Goal: Task Accomplishment & Management: Use online tool/utility

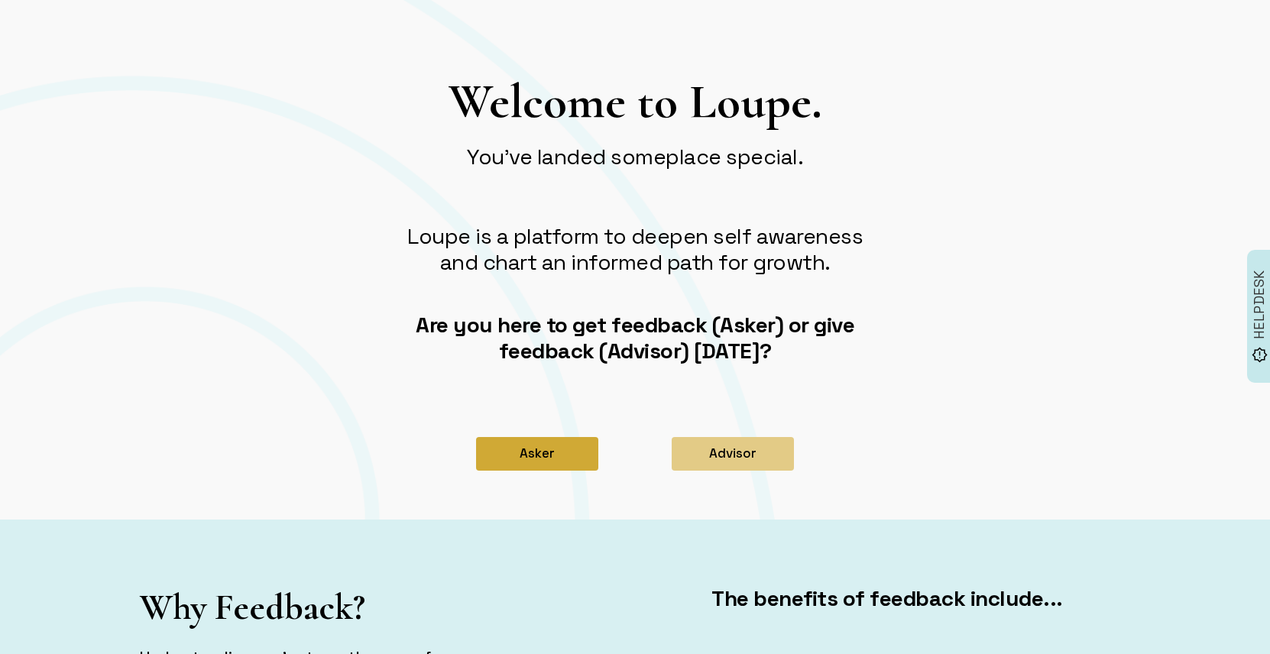
click at [581, 455] on button "Asker" at bounding box center [537, 454] width 122 height 34
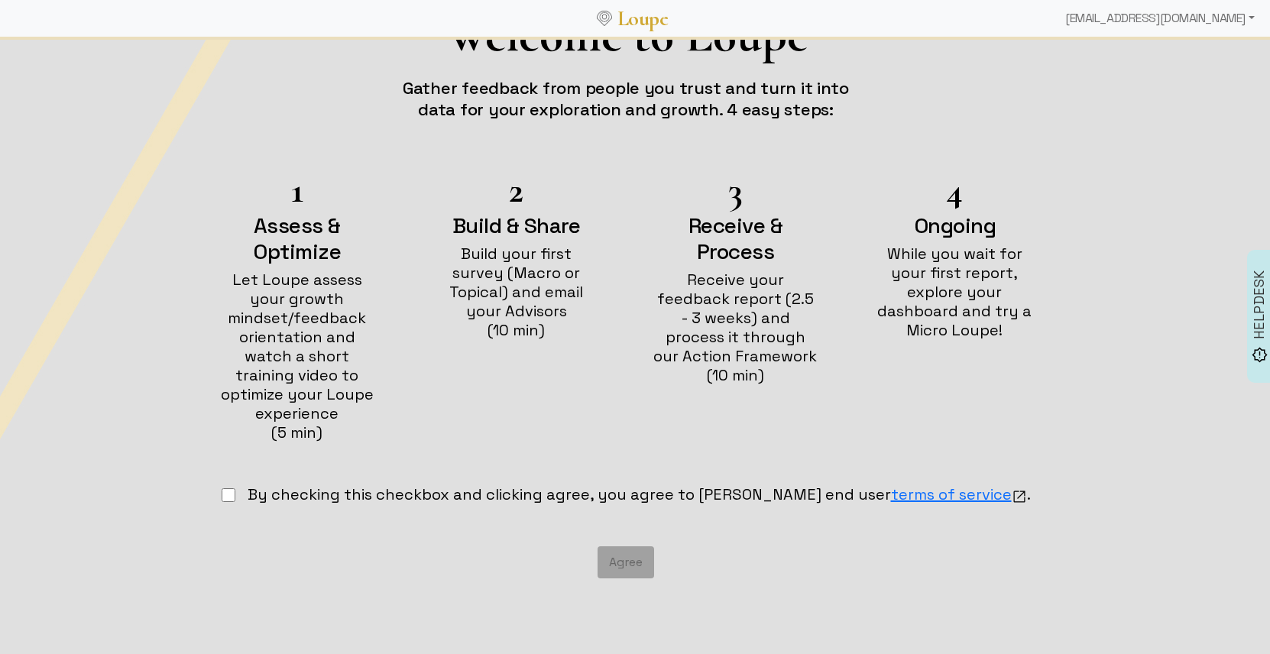
scroll to position [140, 0]
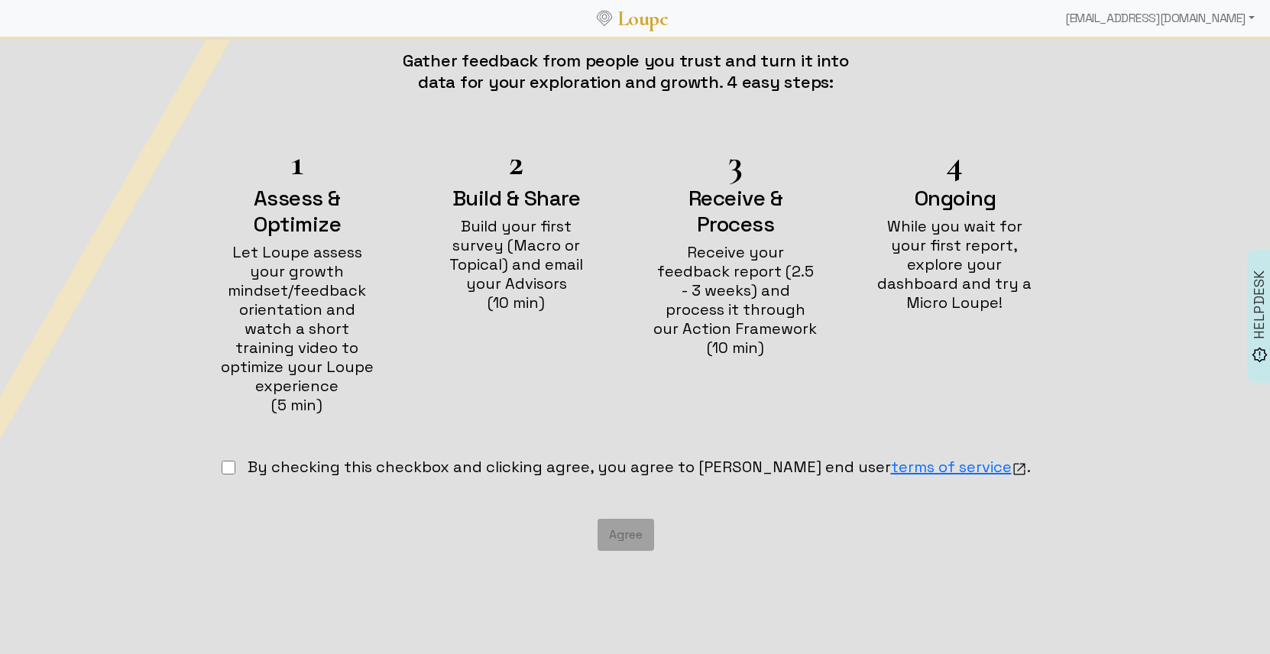
click at [235, 461] on input "checkbox" at bounding box center [229, 468] width 14 height 14
checkbox input "true"
click at [628, 519] on button "Agree" at bounding box center [626, 535] width 57 height 32
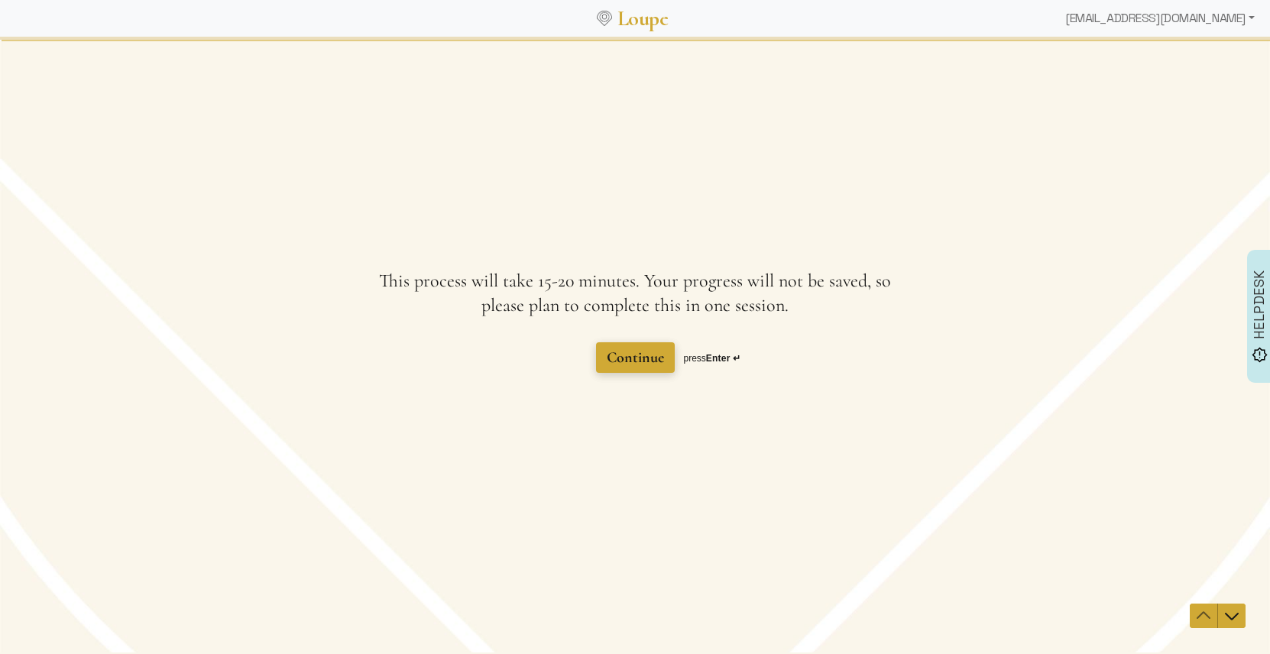
click at [626, 356] on span "Continue" at bounding box center [635, 357] width 57 height 18
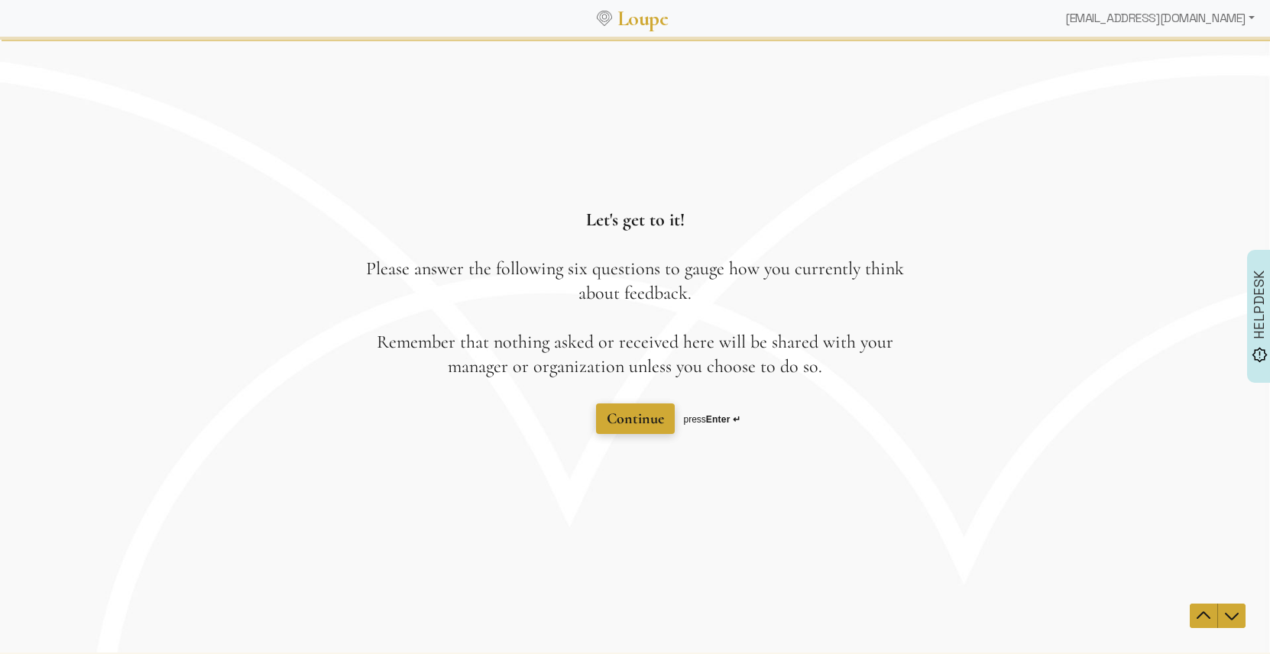
click at [659, 429] on span "Continue" at bounding box center [635, 418] width 57 height 21
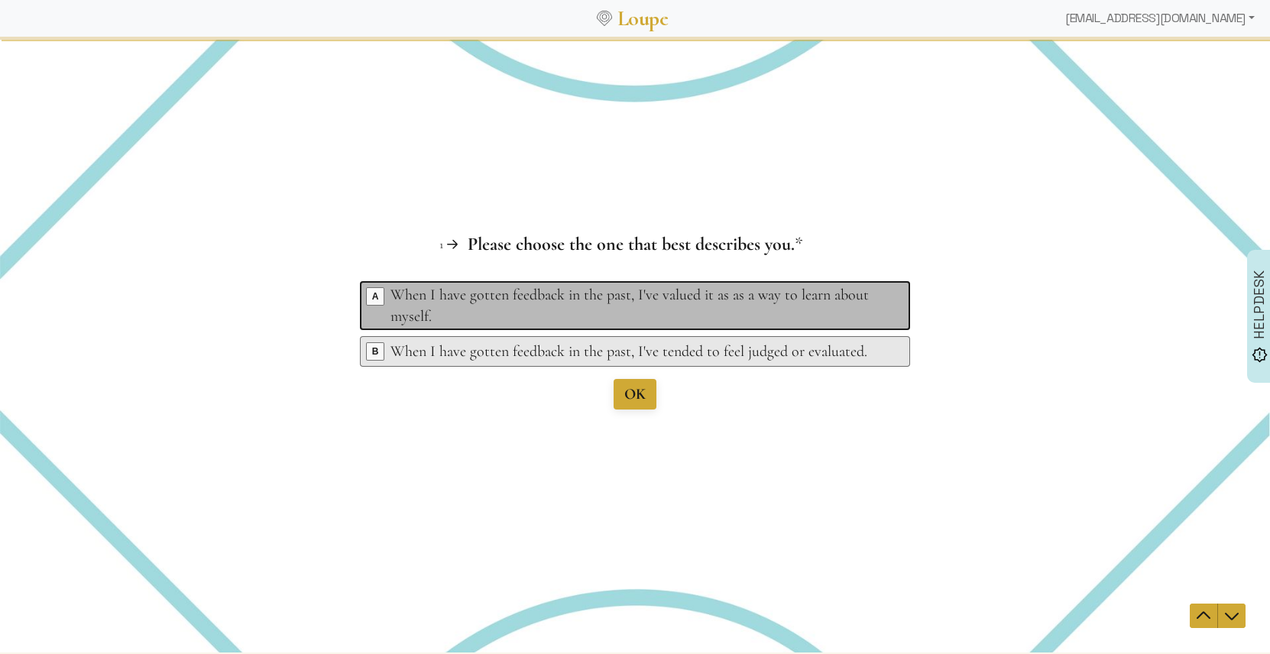
click at [767, 294] on div "When I have gotten feedback in the past, I've valued it as as a way to learn ab…" at bounding box center [637, 305] width 494 height 43
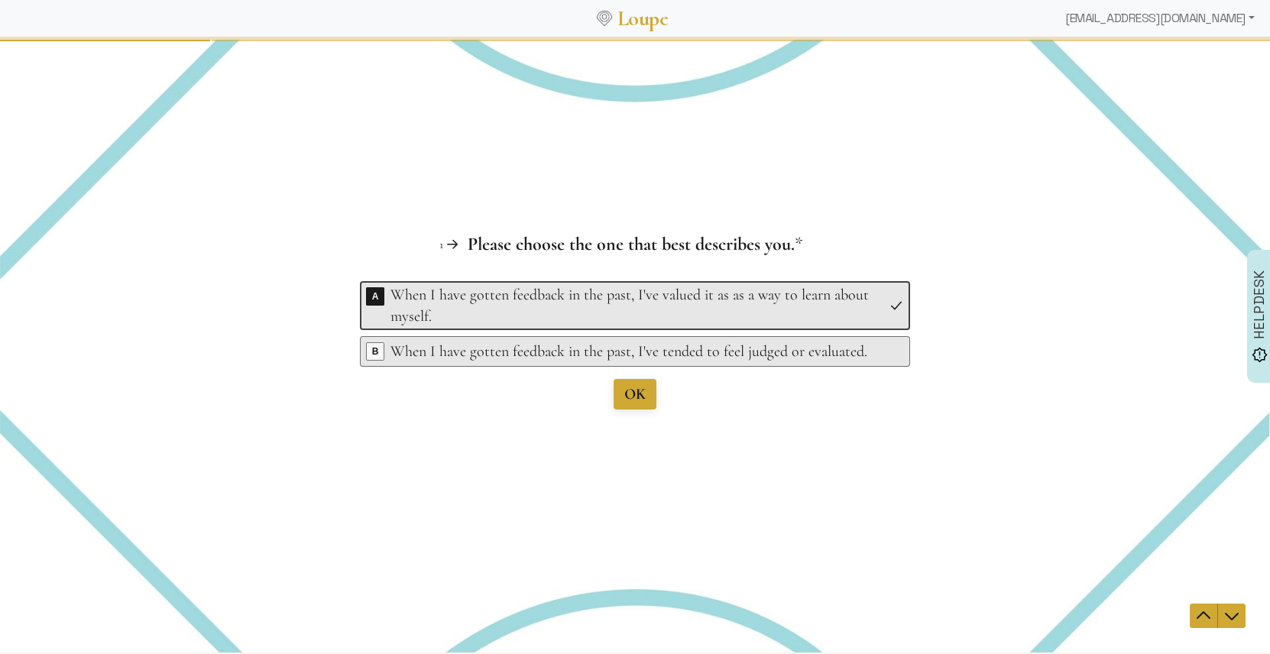
click at [641, 400] on picture at bounding box center [635, 345] width 1270 height 614
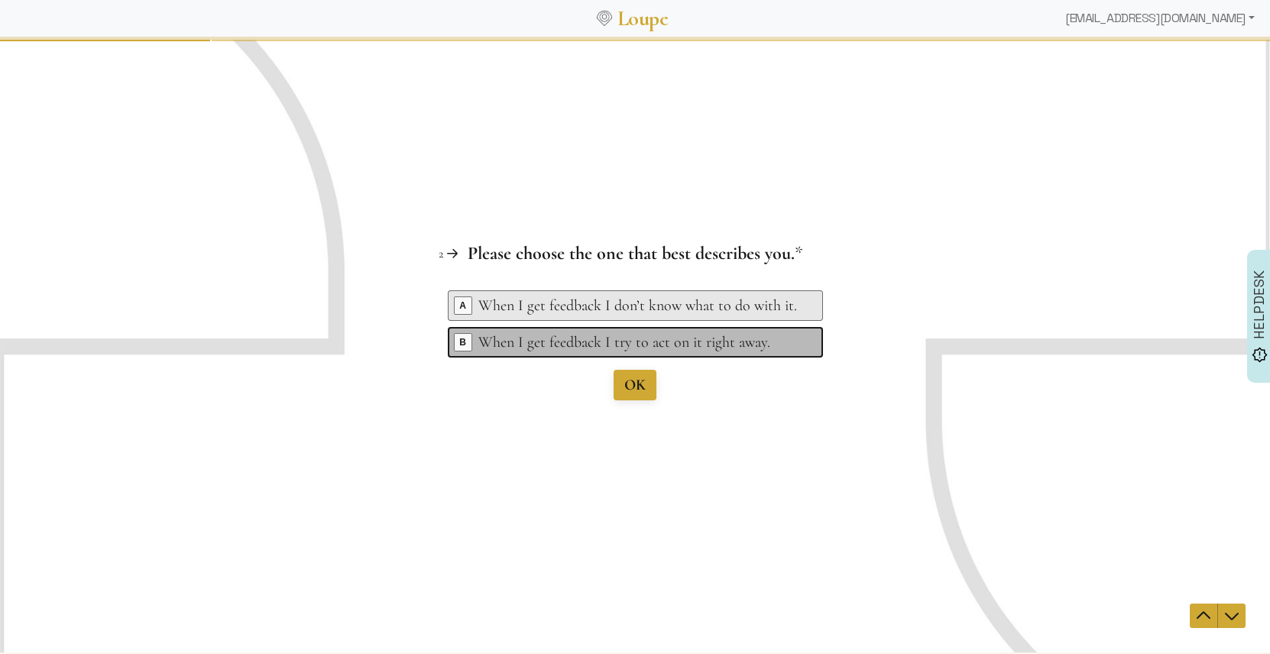
click at [605, 343] on div "When I get feedback I try to act on it right away." at bounding box center [637, 342] width 319 height 21
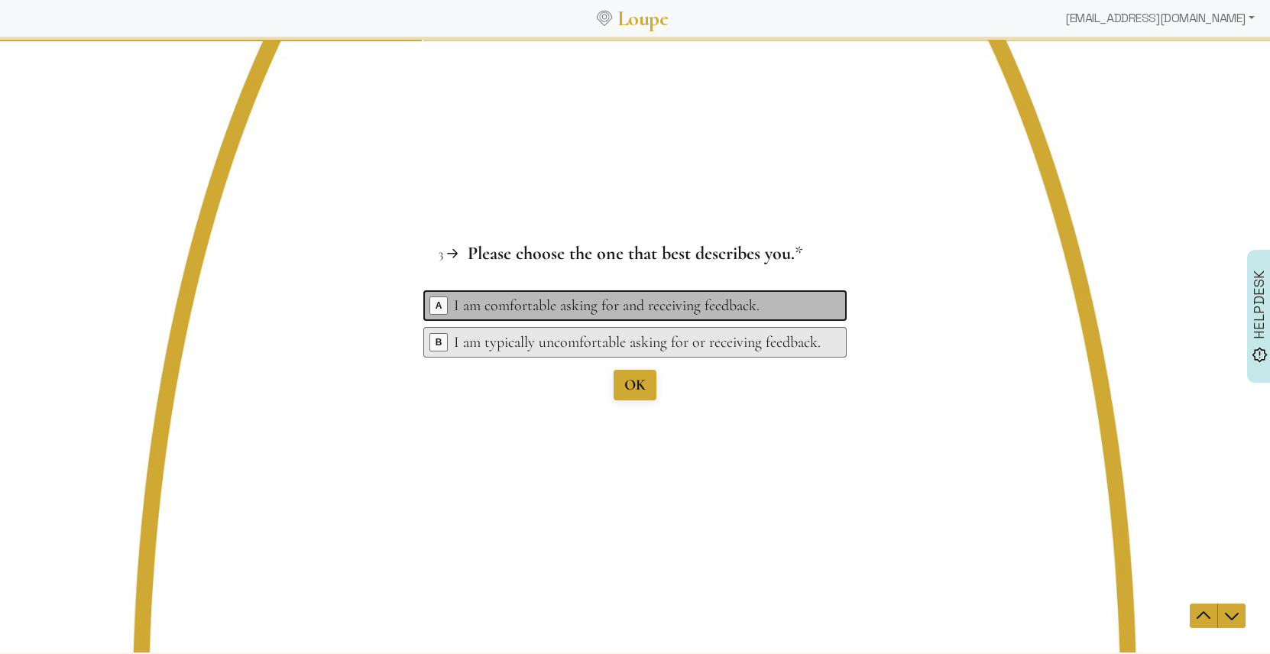
click at [572, 303] on div "I am comfortable asking for and receiving feedback." at bounding box center [637, 305] width 367 height 21
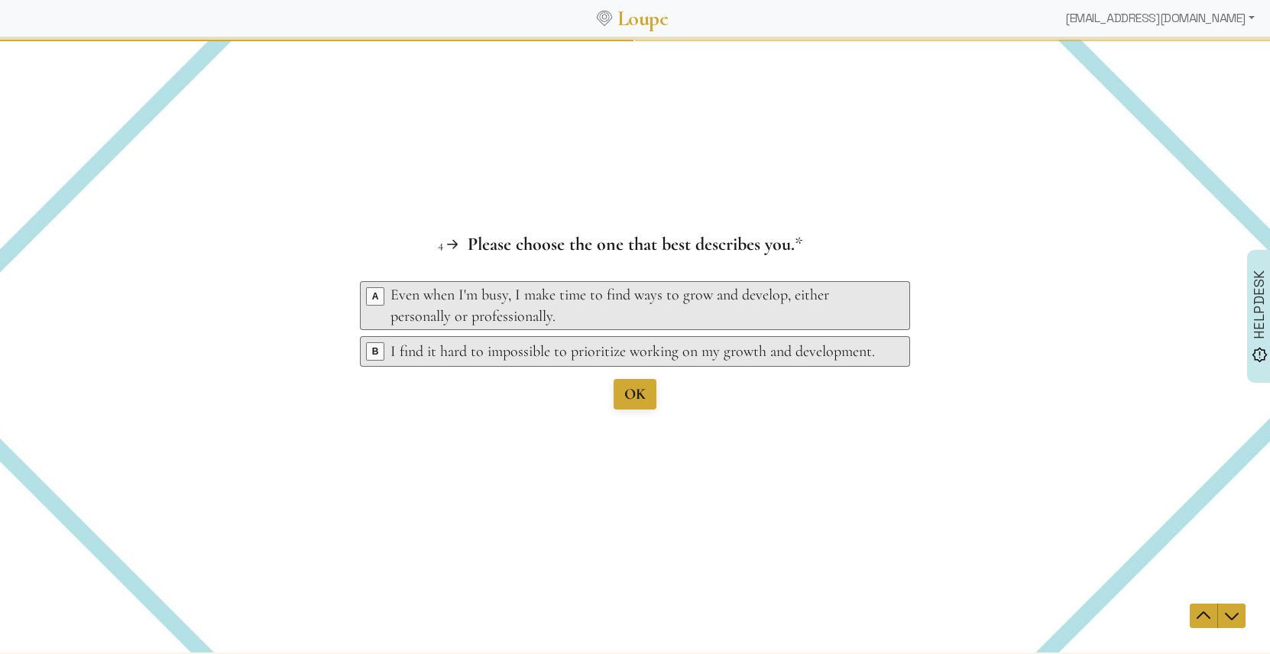
click at [640, 389] on div "Question 3 3 Please choose the one that best describes you. This question is re…" at bounding box center [635, 345] width 1270 height 614
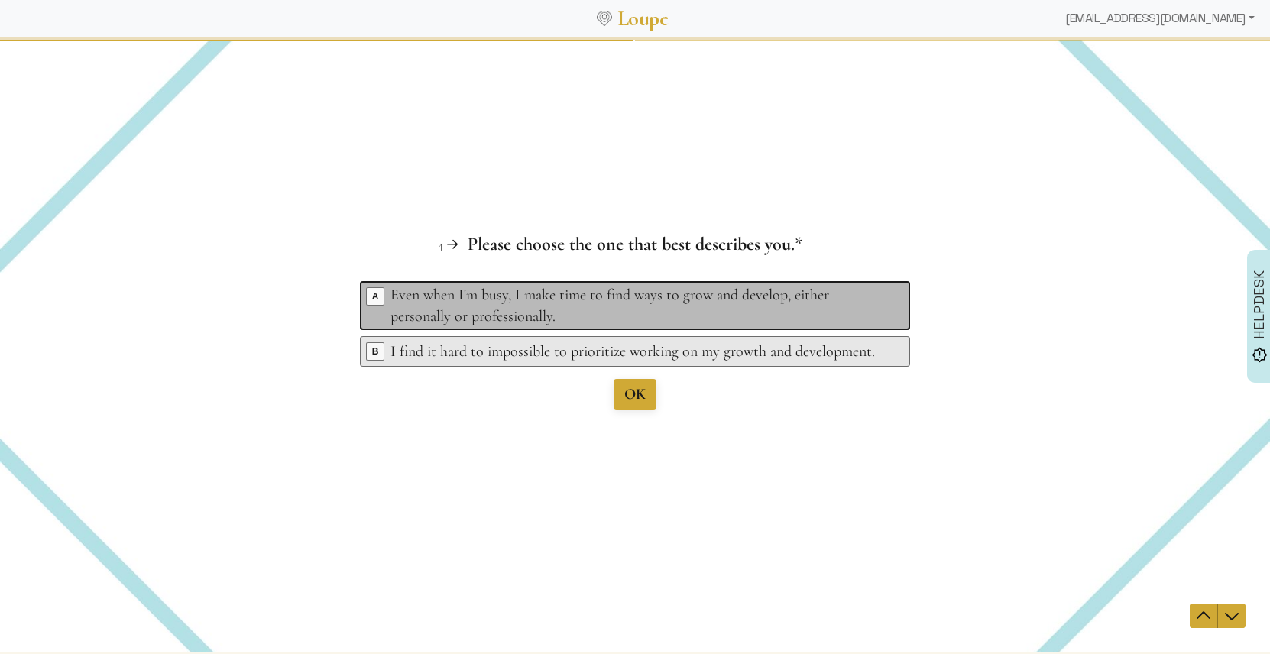
click at [623, 303] on div "Even when I'm busy, I make time to find ways to grow and develop, either person…" at bounding box center [637, 305] width 494 height 43
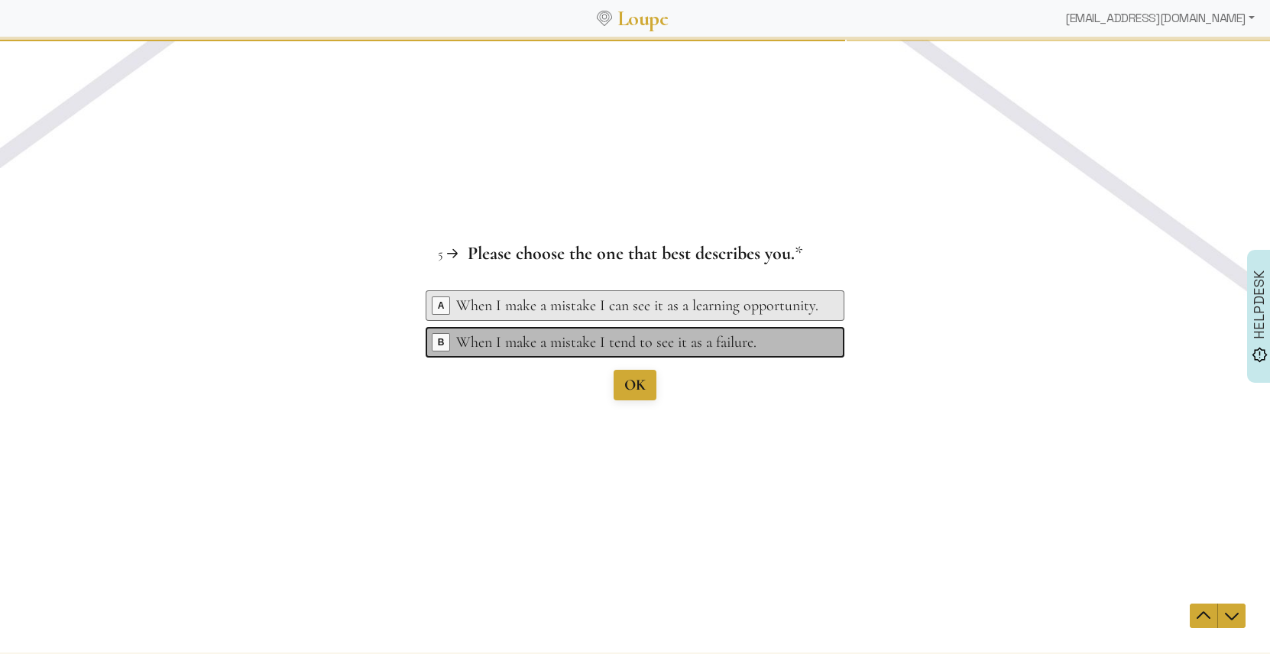
click at [611, 344] on div "When I make a mistake I tend to see it as a failure." at bounding box center [637, 342] width 362 height 21
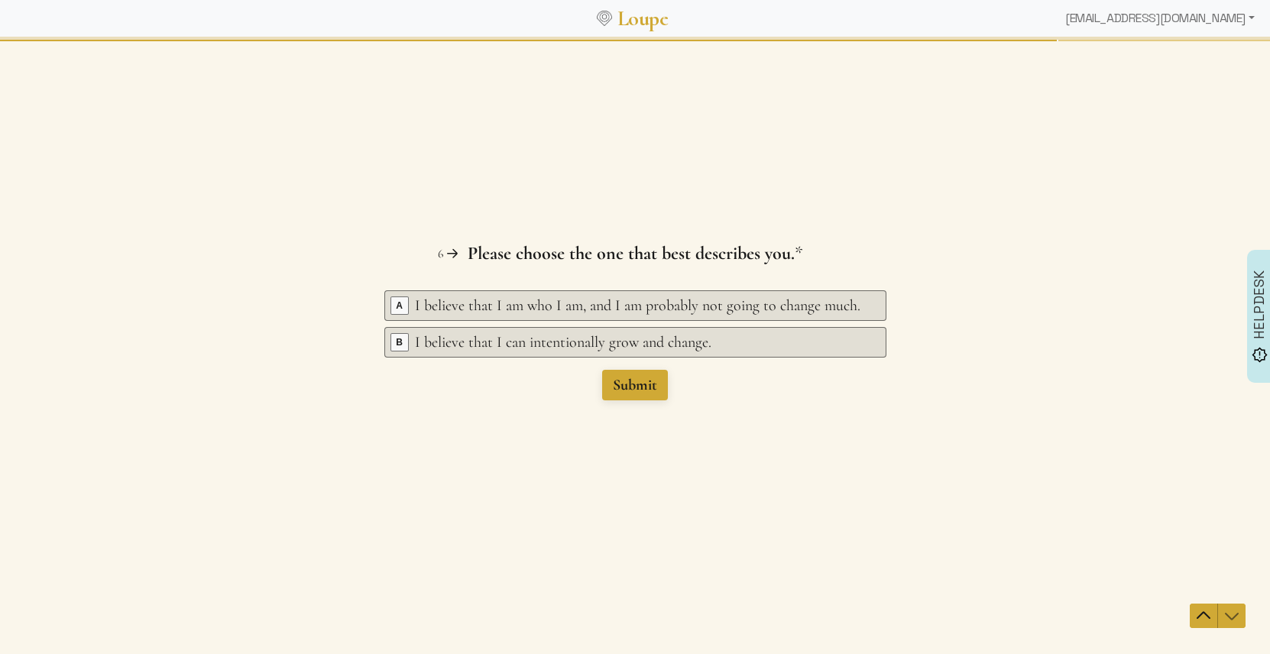
click at [628, 387] on picture at bounding box center [635, 345] width 1270 height 614
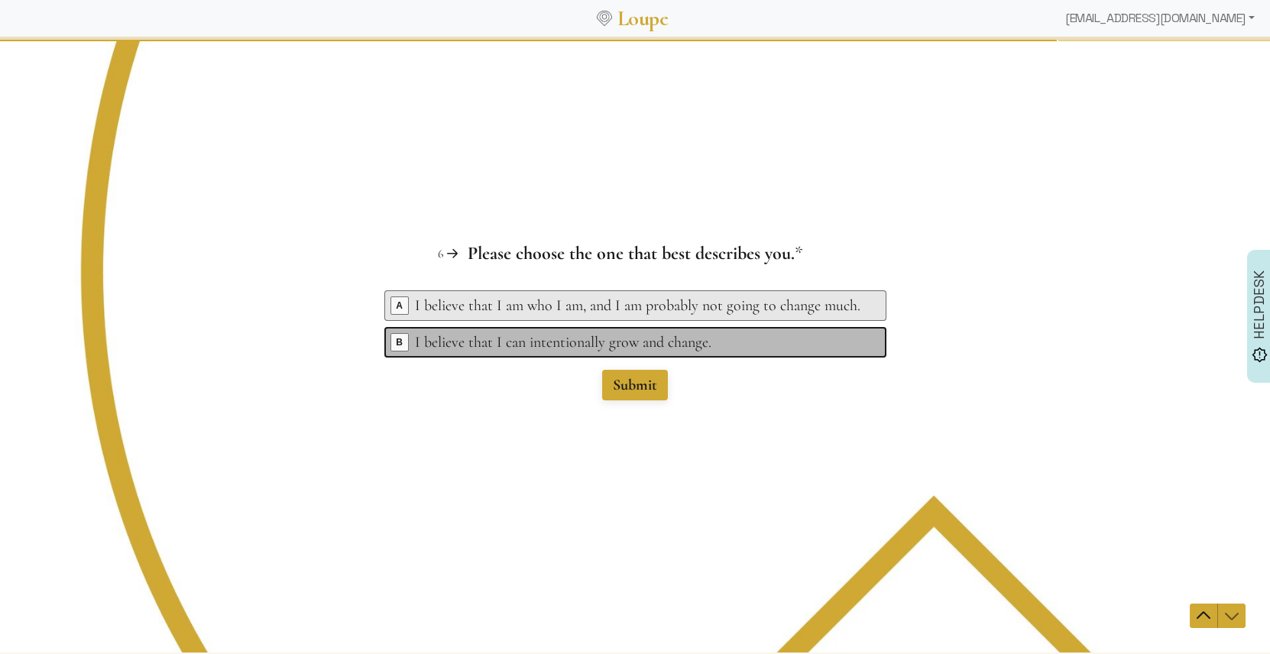
click at [594, 347] on div "I believe that I can intentionally grow and change." at bounding box center [637, 342] width 445 height 21
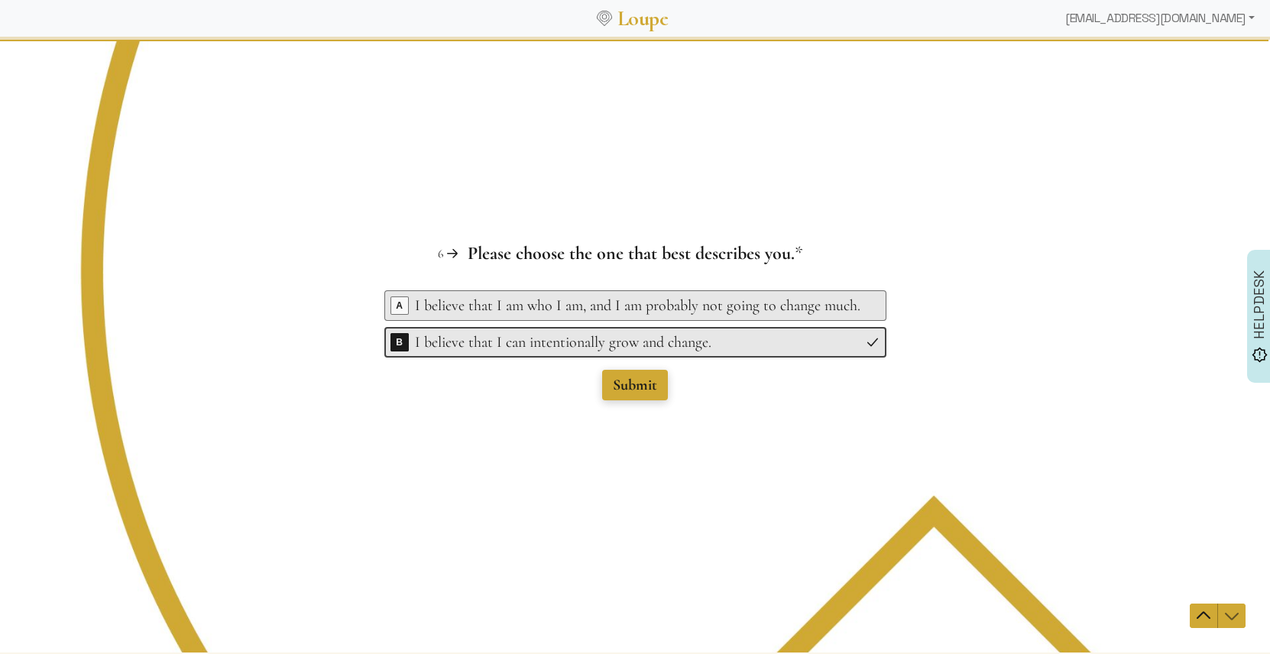
click at [634, 386] on span "Submit" at bounding box center [635, 385] width 44 height 18
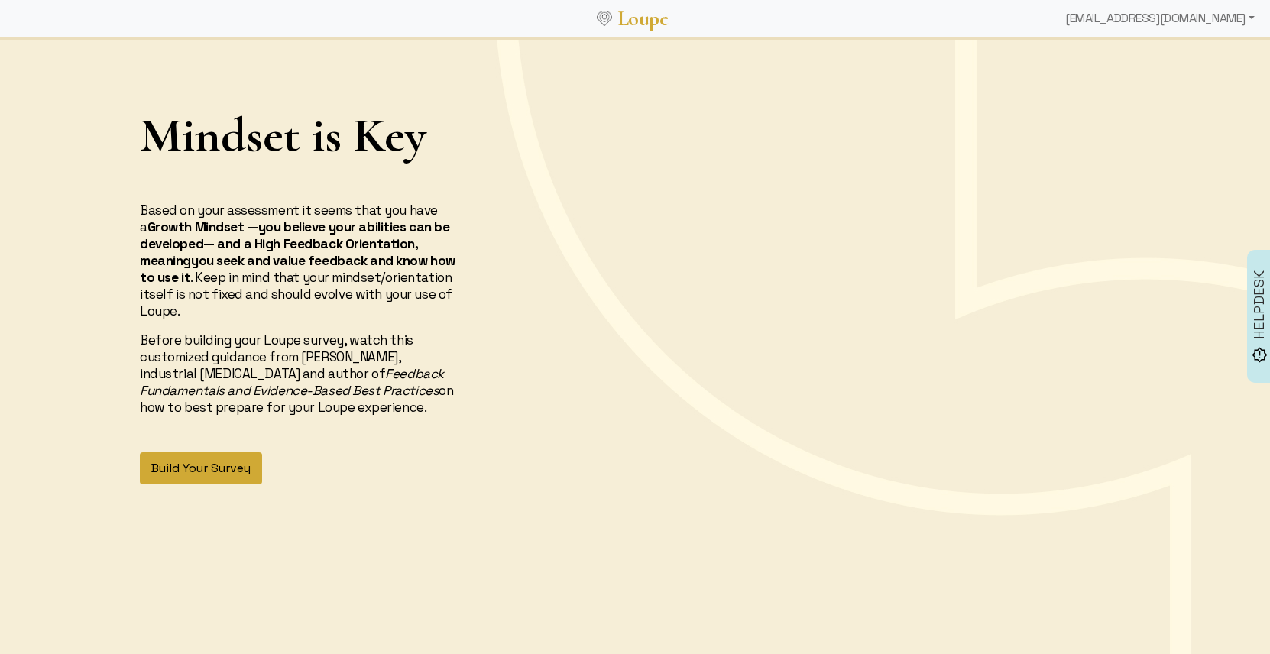
click at [240, 466] on button "Build Your Survey" at bounding box center [201, 468] width 122 height 32
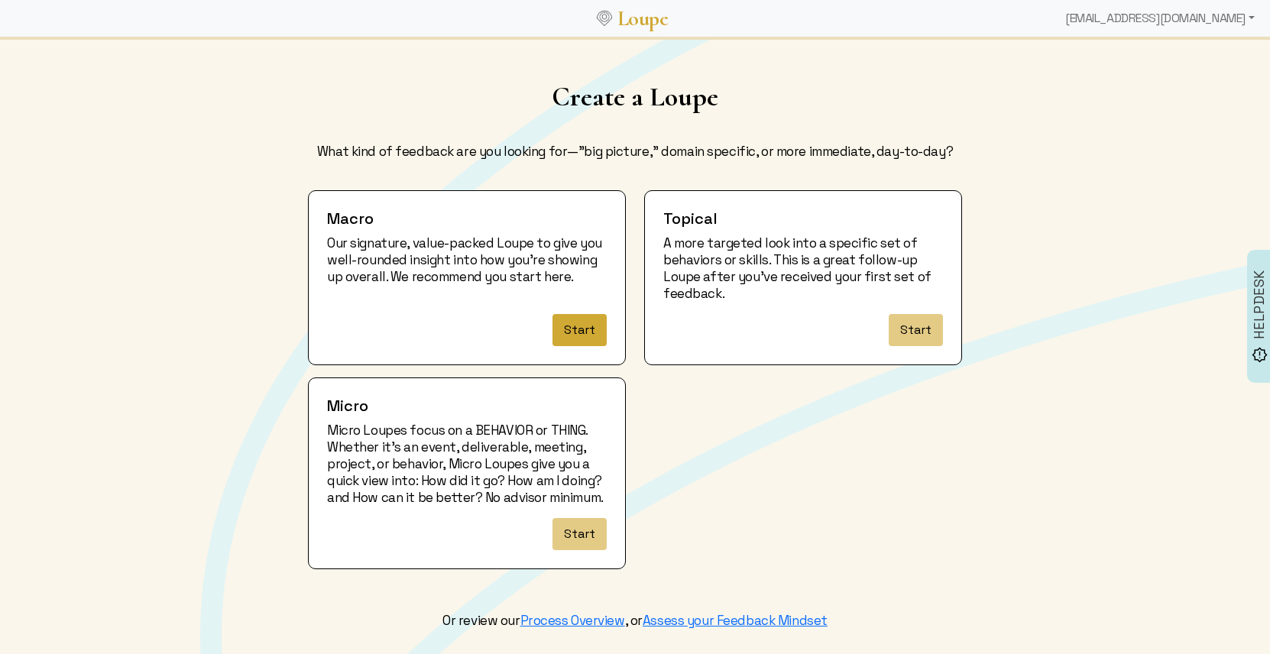
click at [585, 328] on button "Start" at bounding box center [579, 330] width 54 height 32
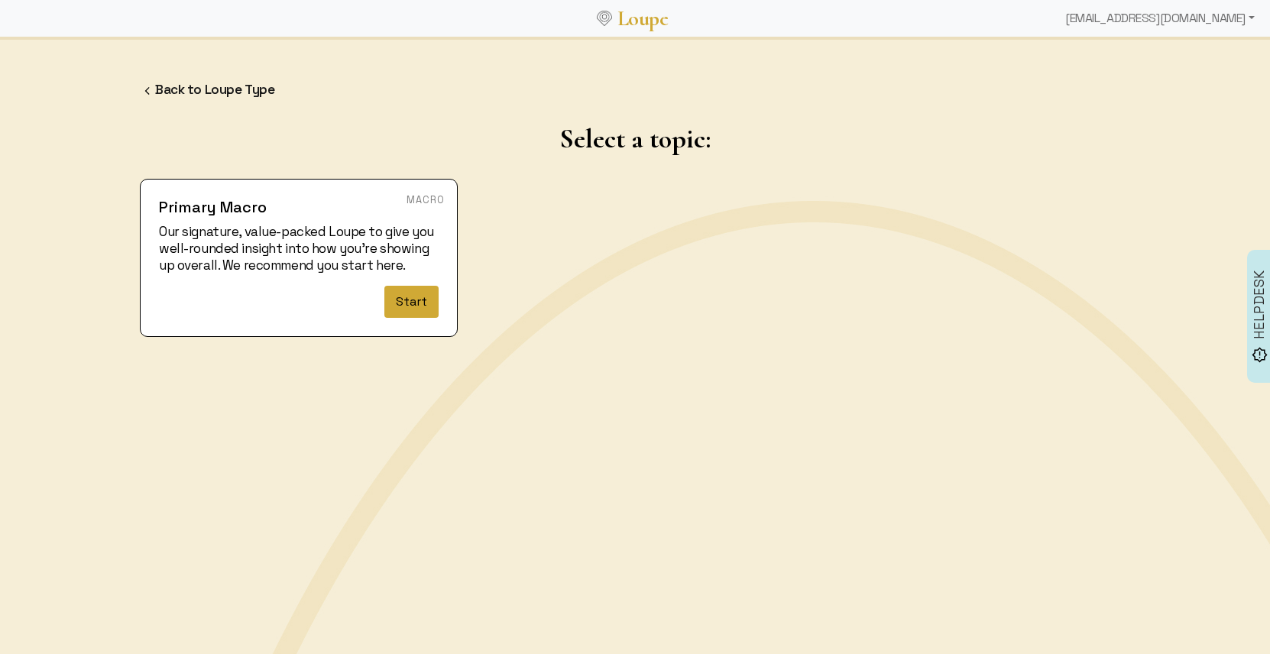
click at [401, 298] on button "Start" at bounding box center [411, 302] width 54 height 32
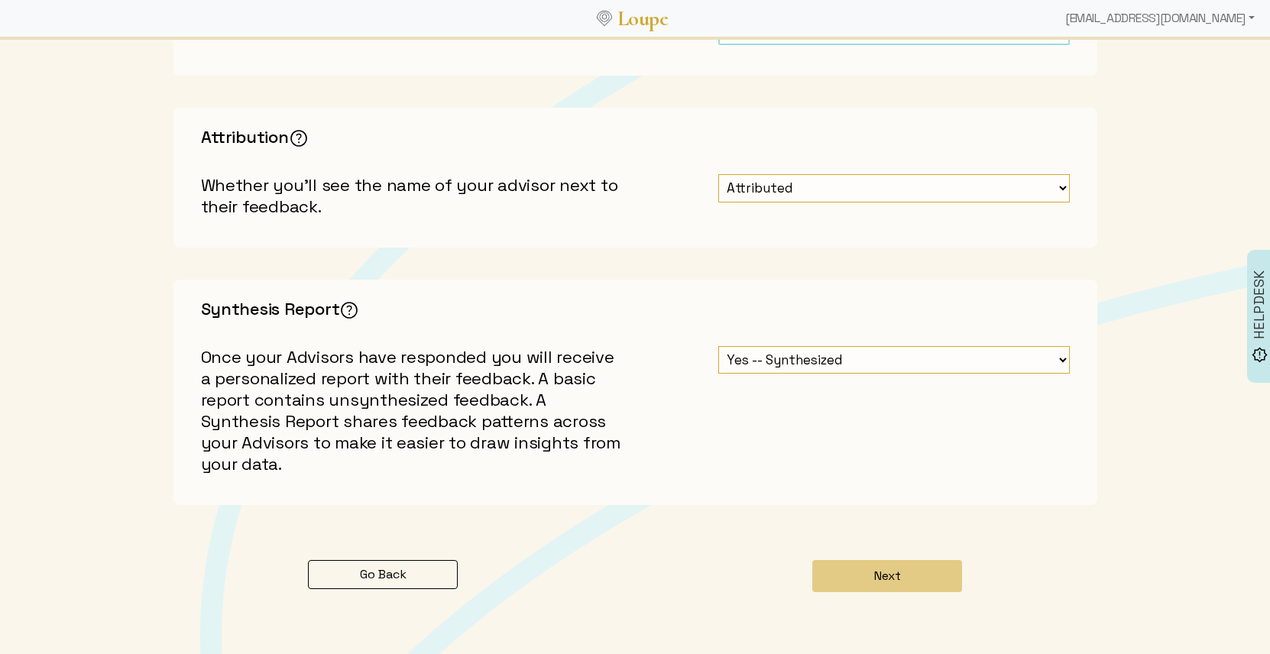
scroll to position [646, 0]
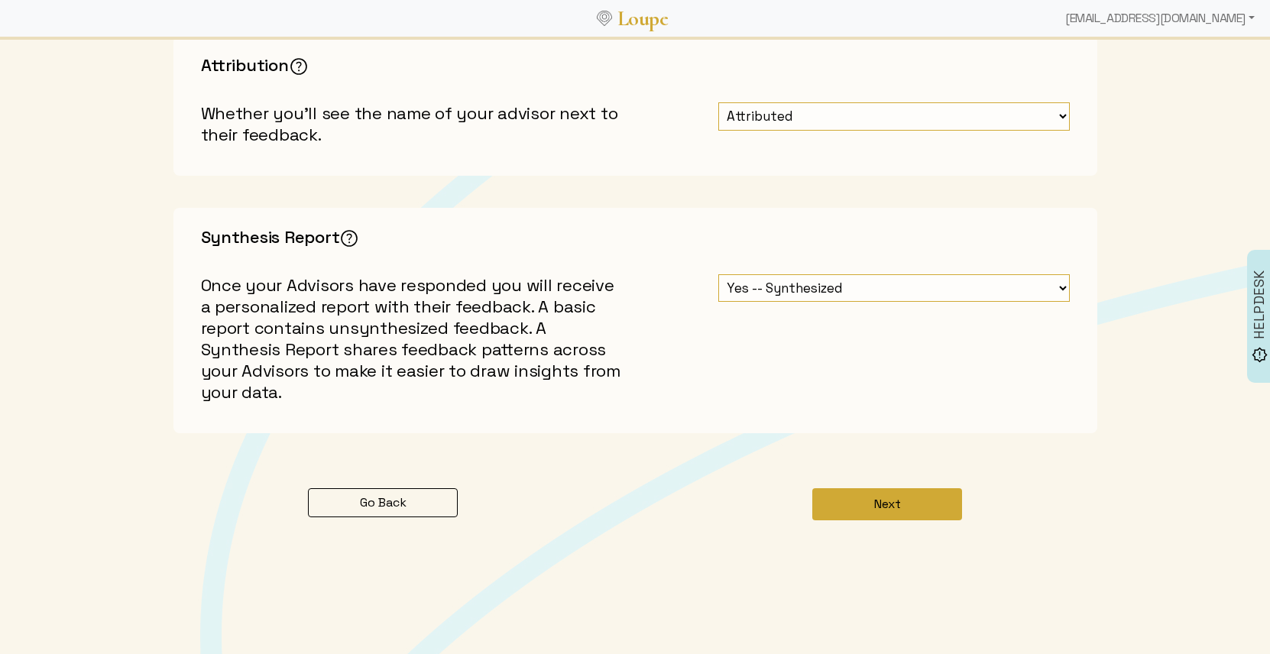
click at [841, 500] on button "Next" at bounding box center [887, 504] width 150 height 32
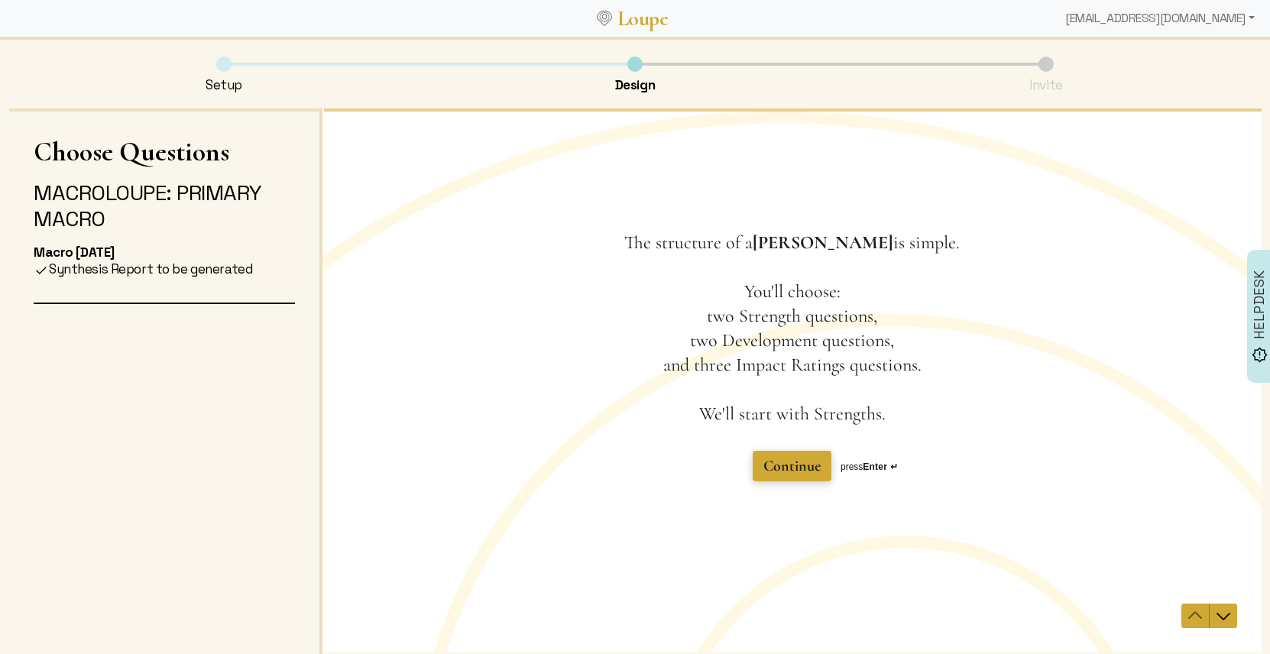
click at [798, 472] on span "Continue" at bounding box center [791, 466] width 57 height 18
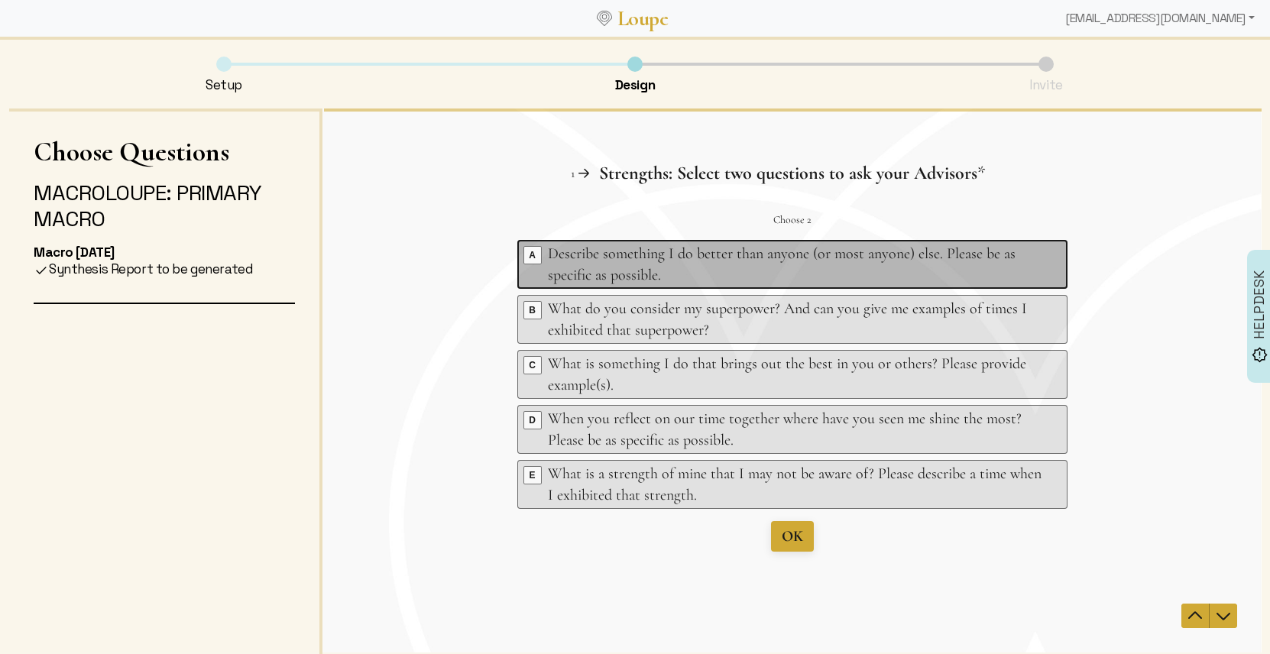
click at [637, 257] on div "Describe something I do better than anyone (or most anyone) else. Please be as …" at bounding box center [794, 264] width 494 height 43
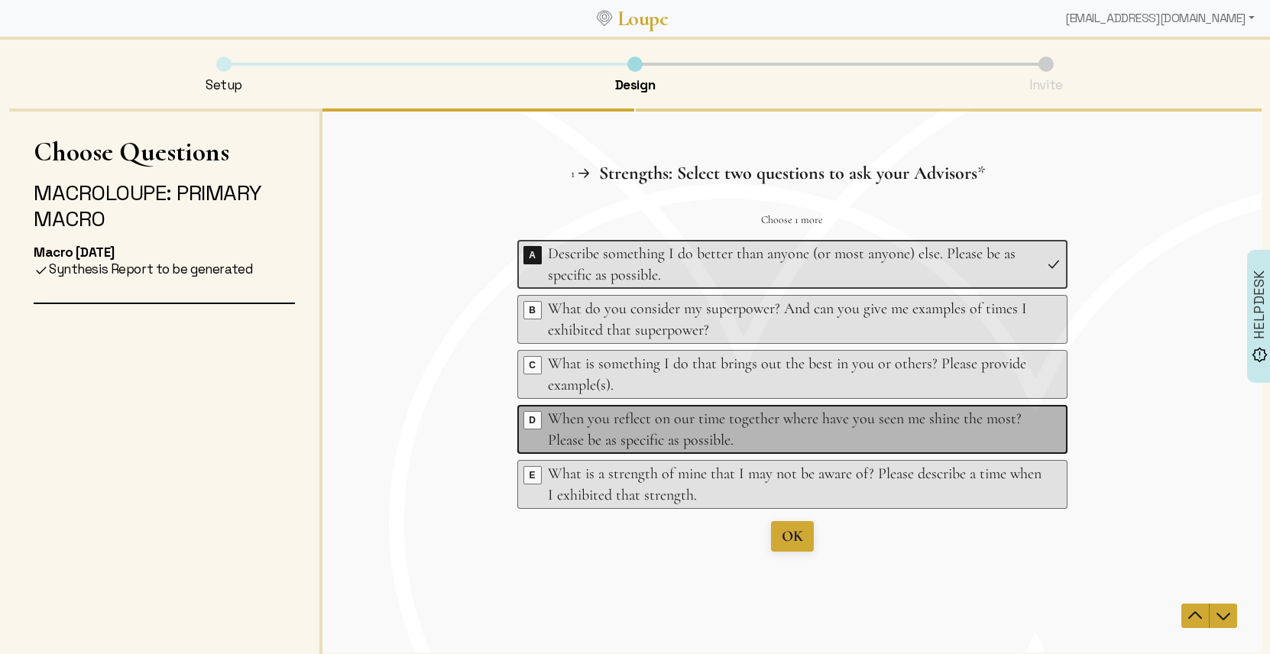
click at [778, 443] on div "When you reflect on our time together where have you seen me shine the most? Pl…" at bounding box center [794, 429] width 494 height 43
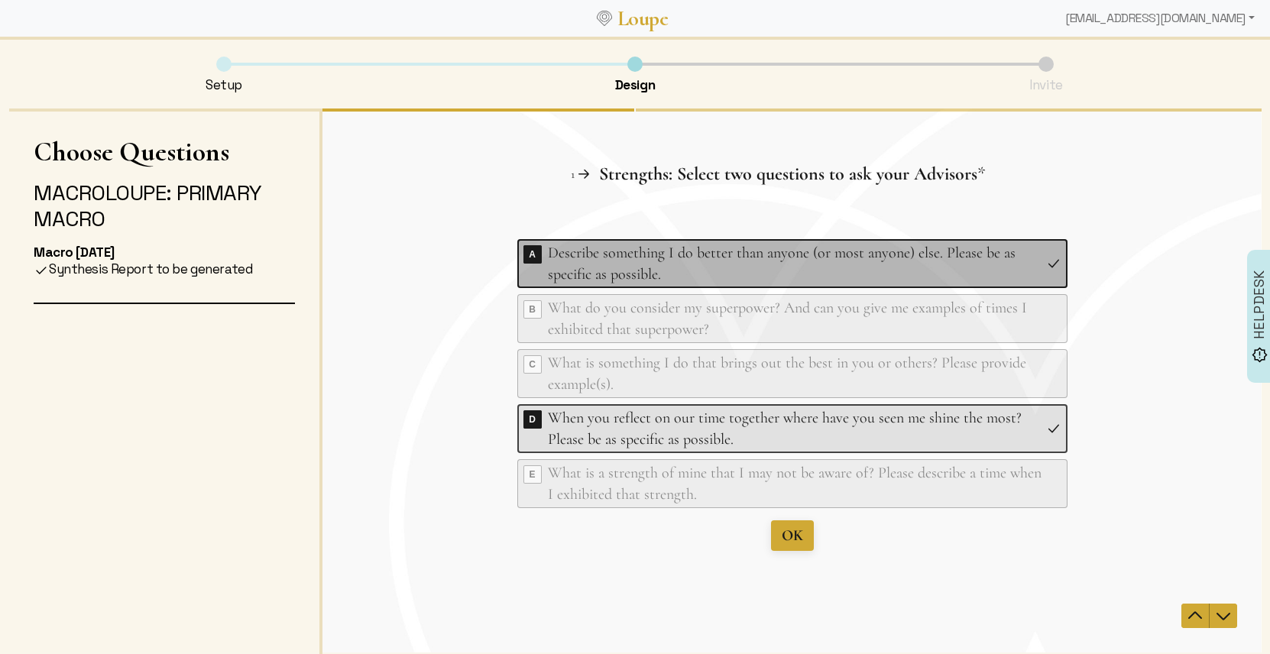
click at [692, 245] on div "Describe something I do better than anyone (or most anyone) else. Please be as …" at bounding box center [794, 263] width 494 height 43
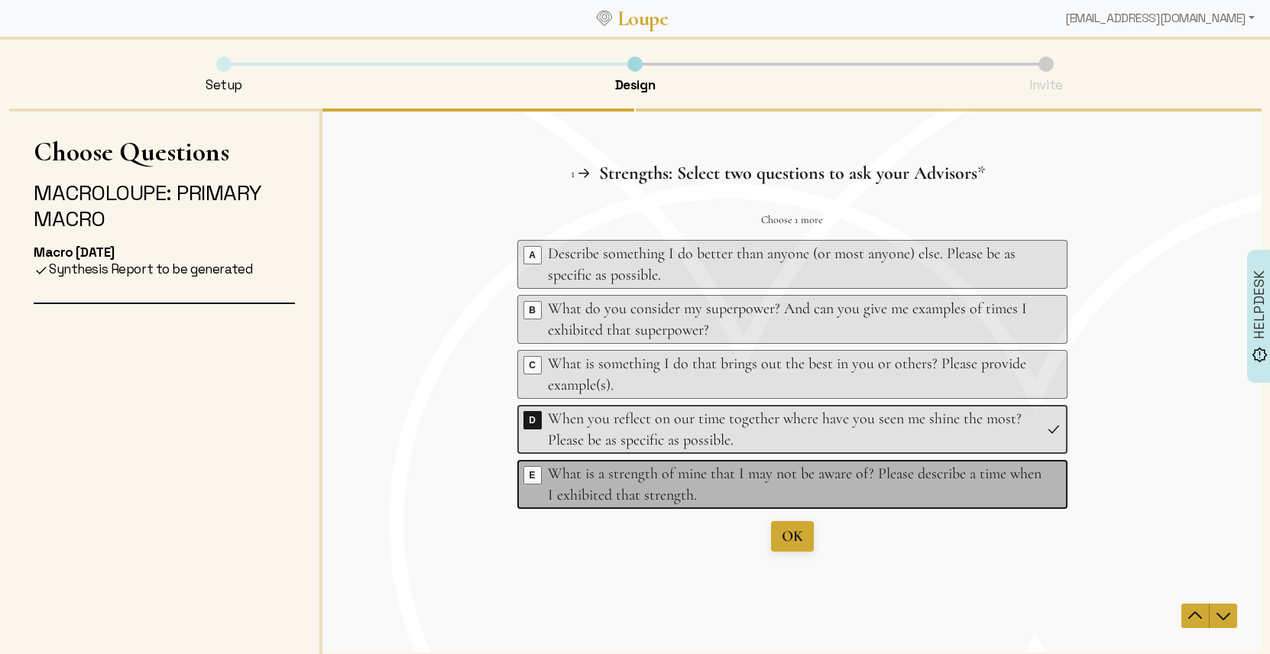
click at [686, 481] on div "What is a strength of mine that I may not be aware of? Please describe a time w…" at bounding box center [794, 484] width 494 height 43
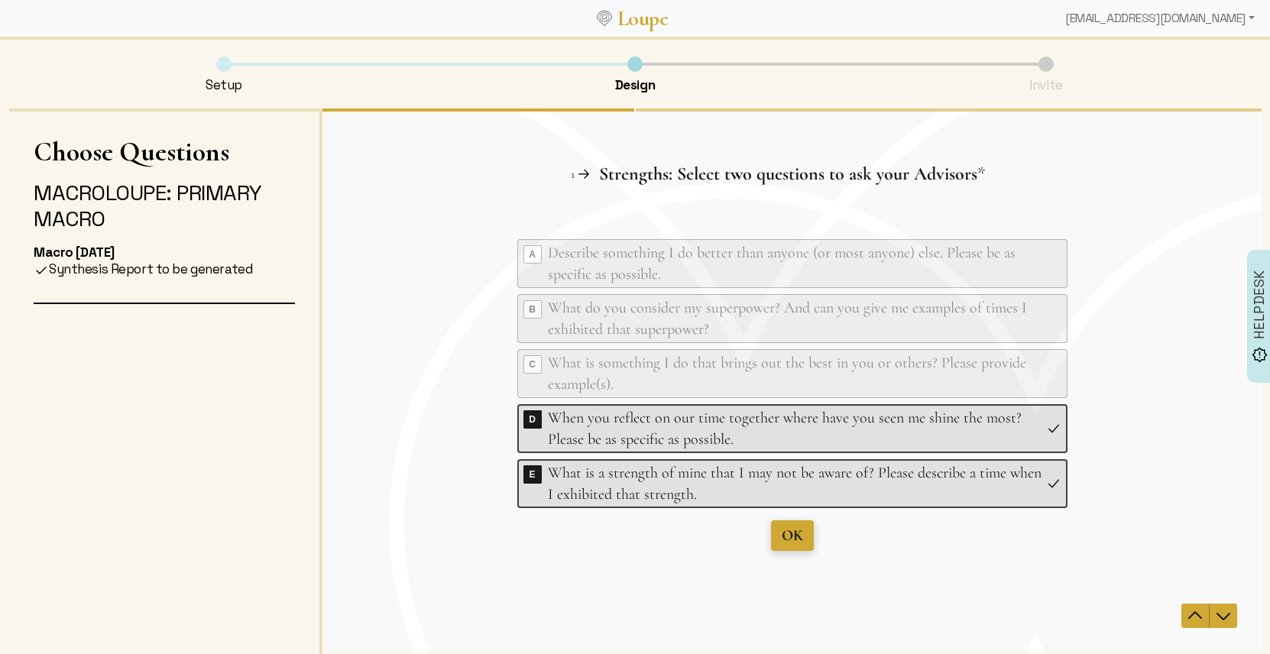
click at [788, 538] on span "OK" at bounding box center [791, 535] width 21 height 18
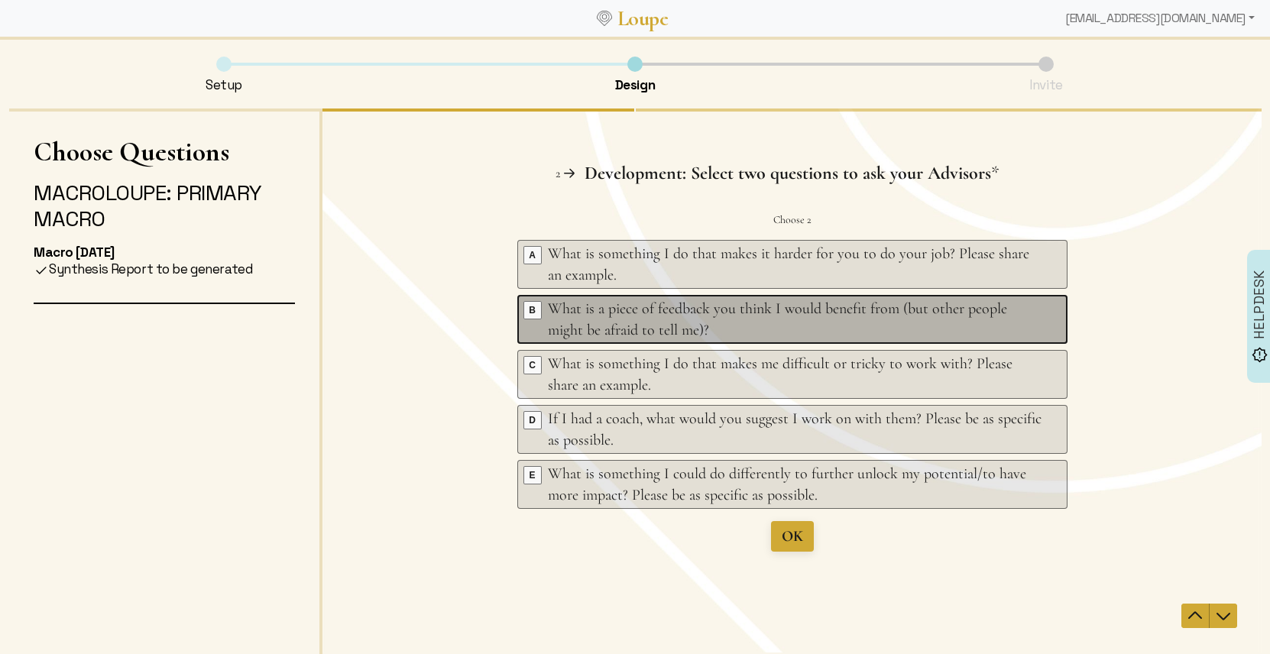
click at [707, 330] on div "What is a piece of feedback you think I would benefit from (but other people mi…" at bounding box center [794, 319] width 494 height 43
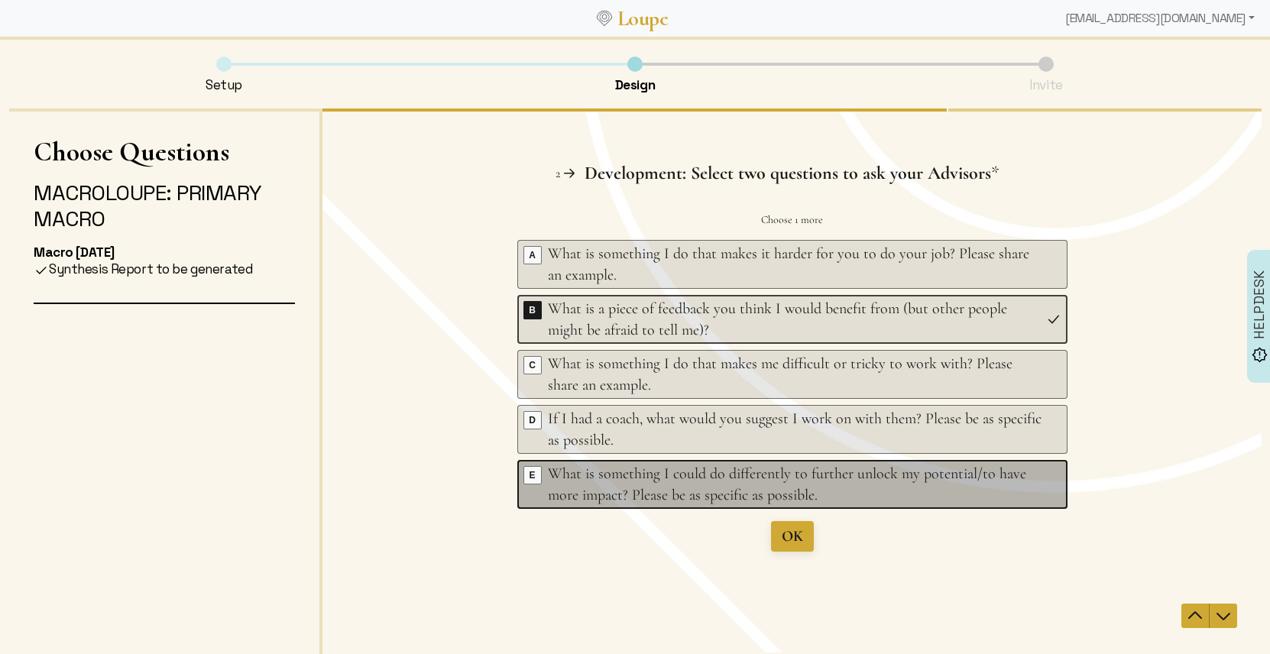
click at [721, 496] on div "What is something I could do differently to further unlock my potential/to have…" at bounding box center [794, 484] width 494 height 43
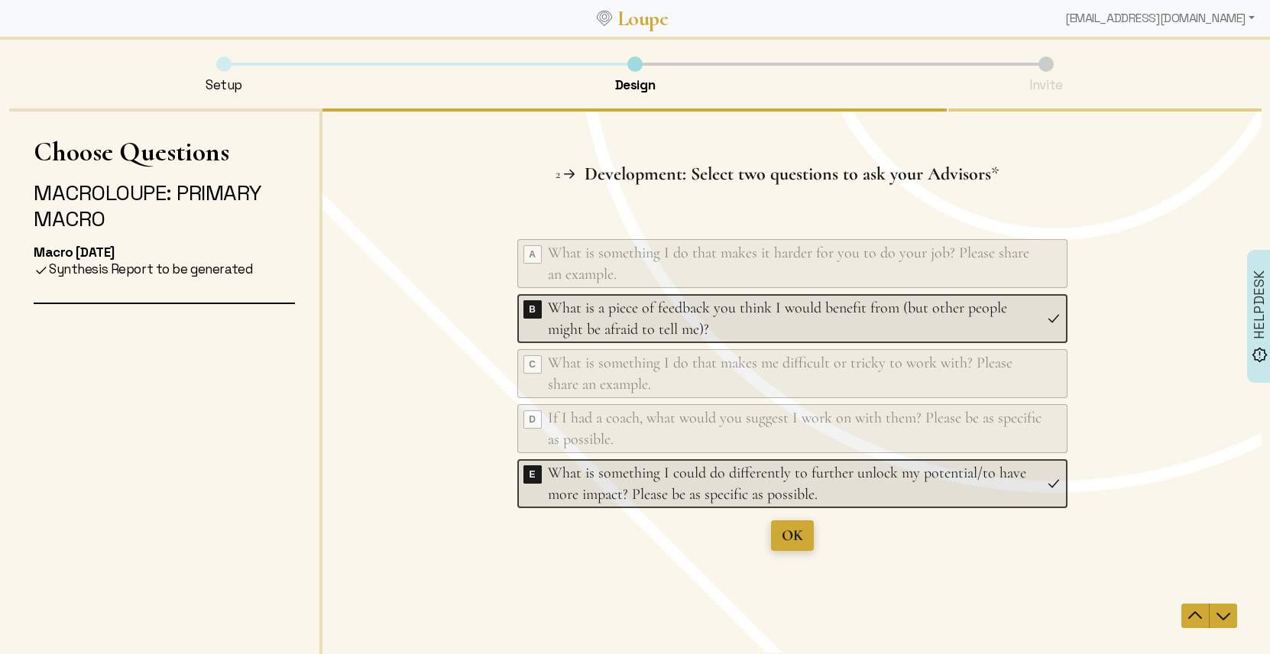
click at [785, 539] on span "OK" at bounding box center [791, 535] width 21 height 18
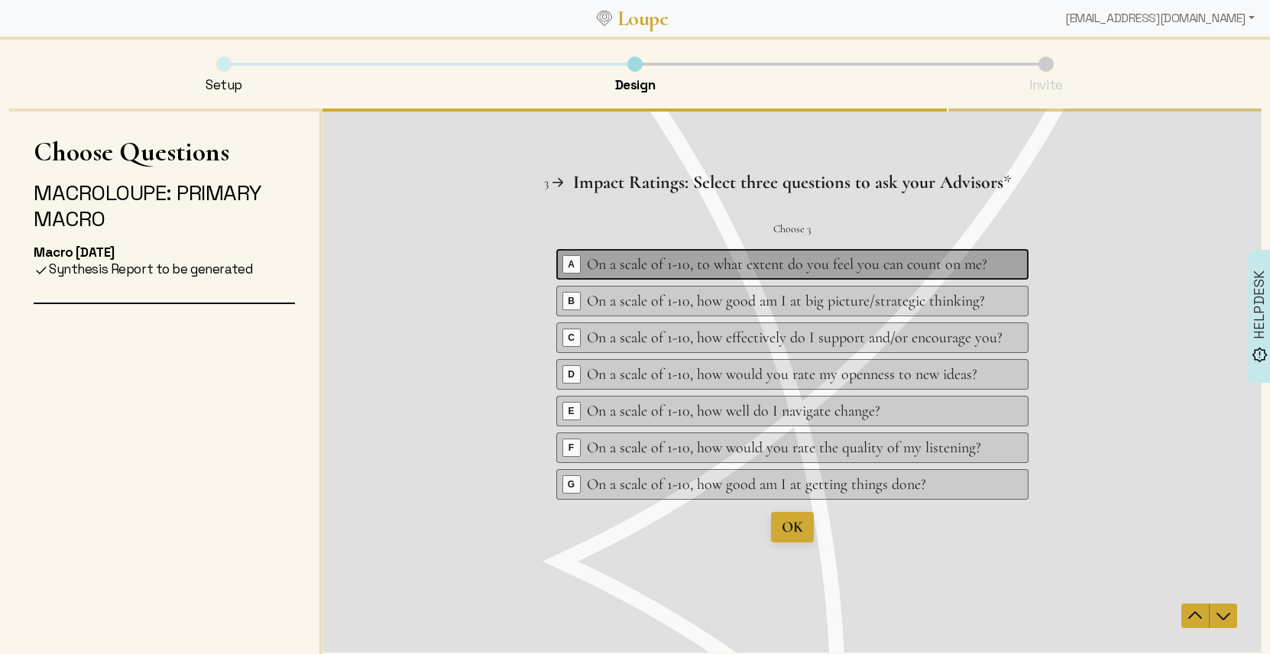
click at [674, 273] on div "On a scale of 1-10, to what extent do you feel you can count on me?" at bounding box center [794, 264] width 416 height 21
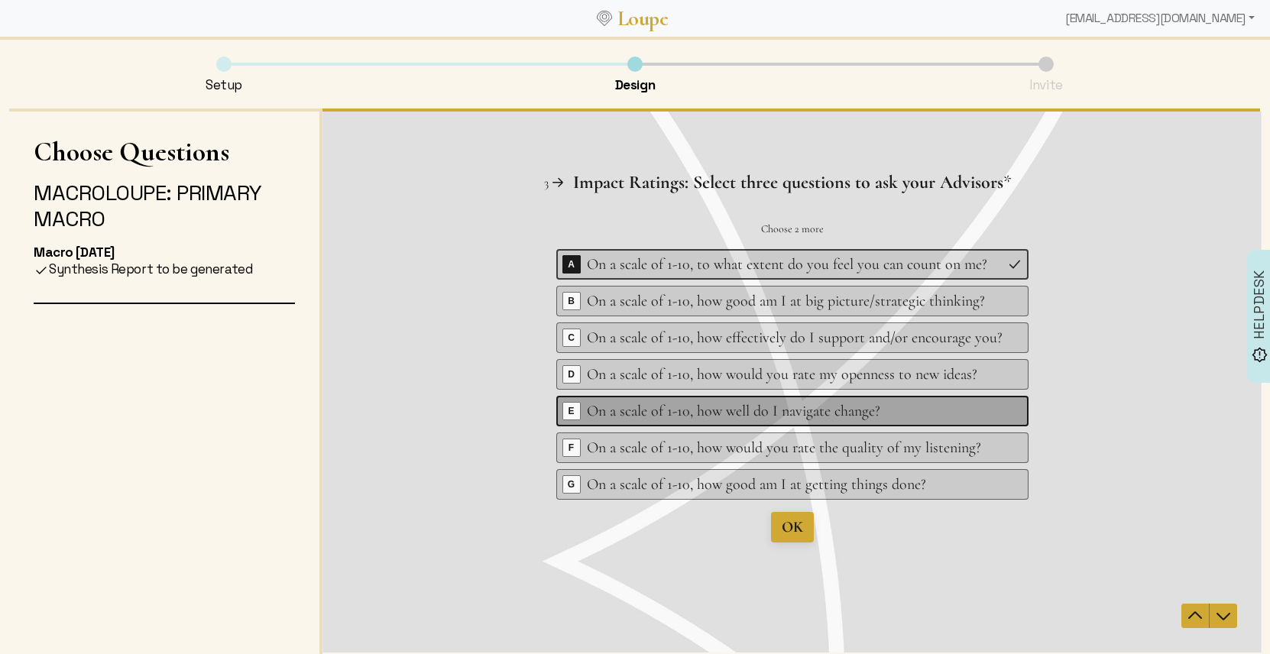
click at [685, 413] on div "On a scale of 1-10, how well do I navigate change?" at bounding box center [794, 410] width 416 height 21
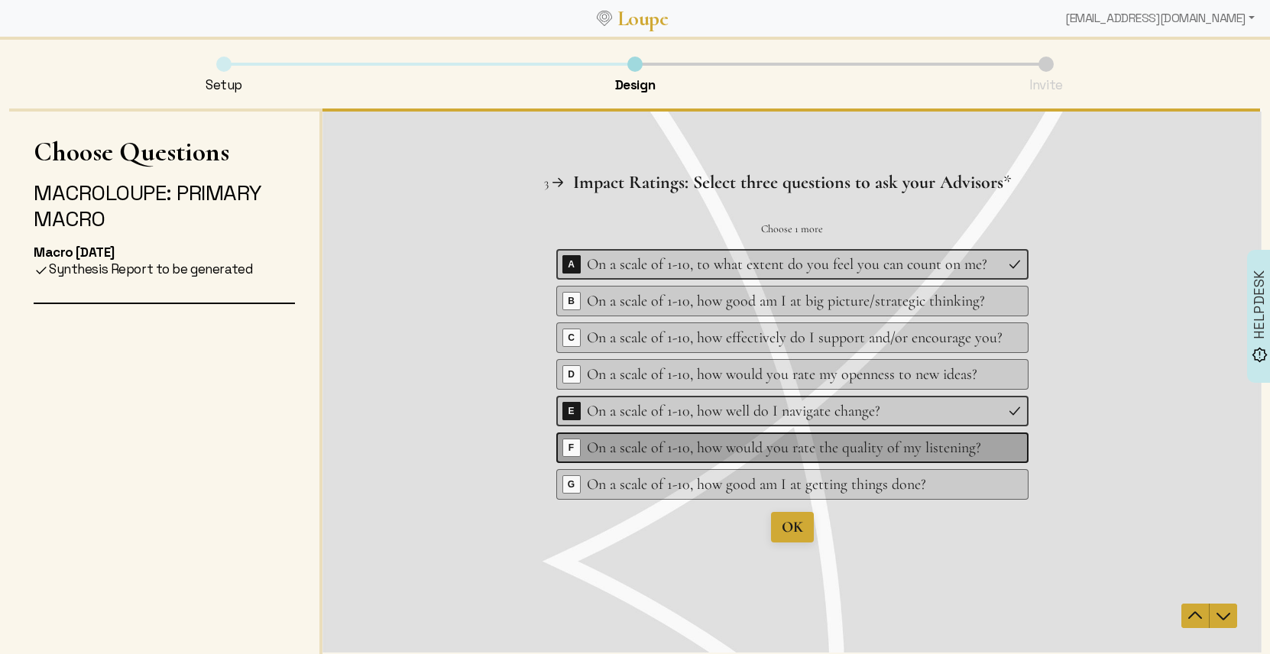
click at [681, 455] on div "On a scale of 1-10, how would you rate the quality of my listening?" at bounding box center [794, 447] width 416 height 21
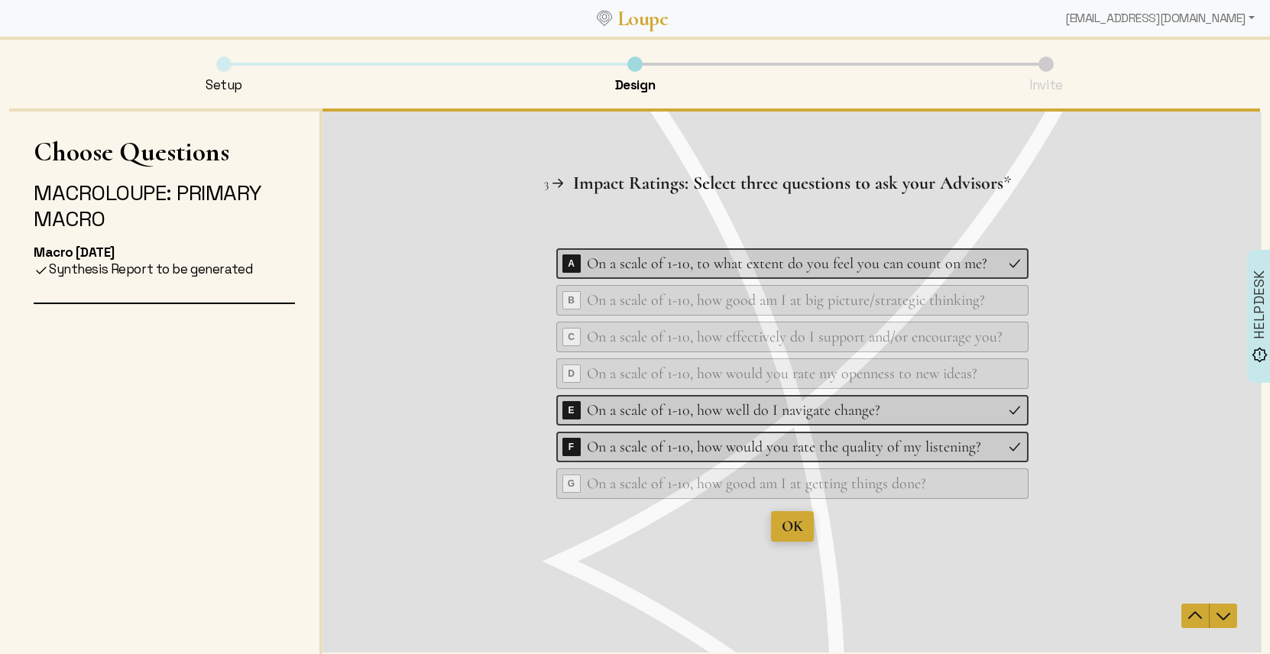
click at [778, 525] on button "OK" at bounding box center [791, 526] width 43 height 31
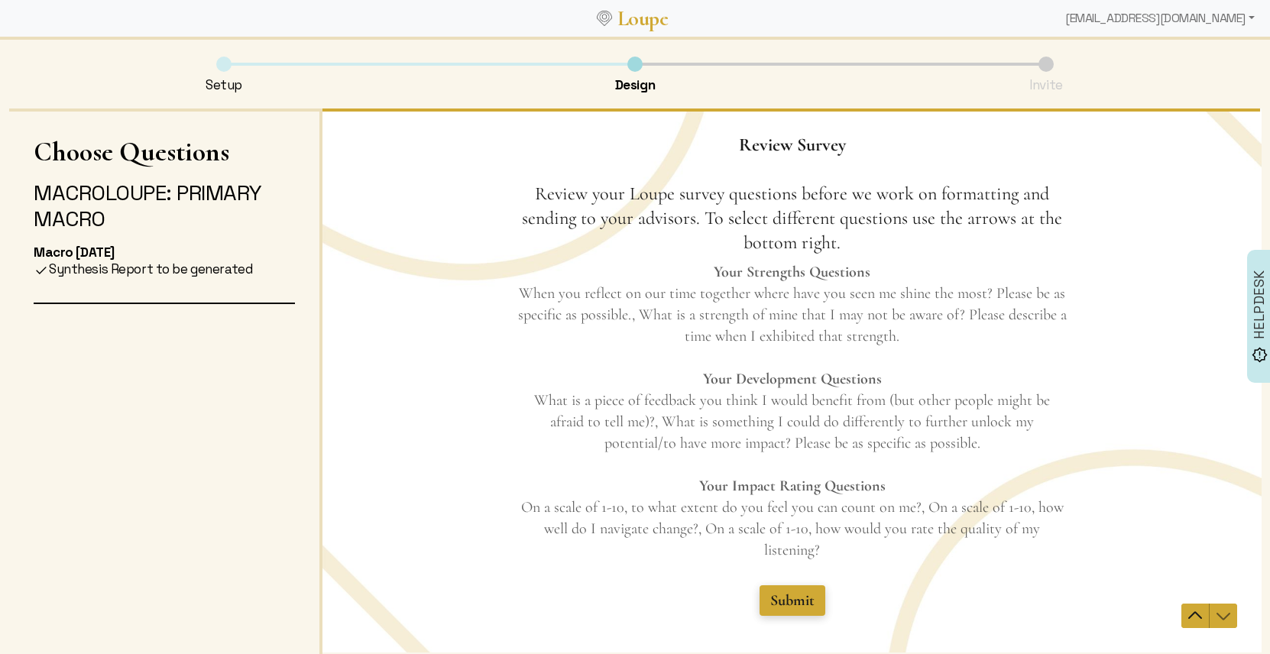
click at [783, 604] on span "Submit" at bounding box center [791, 600] width 44 height 18
